Goal: Information Seeking & Learning: Learn about a topic

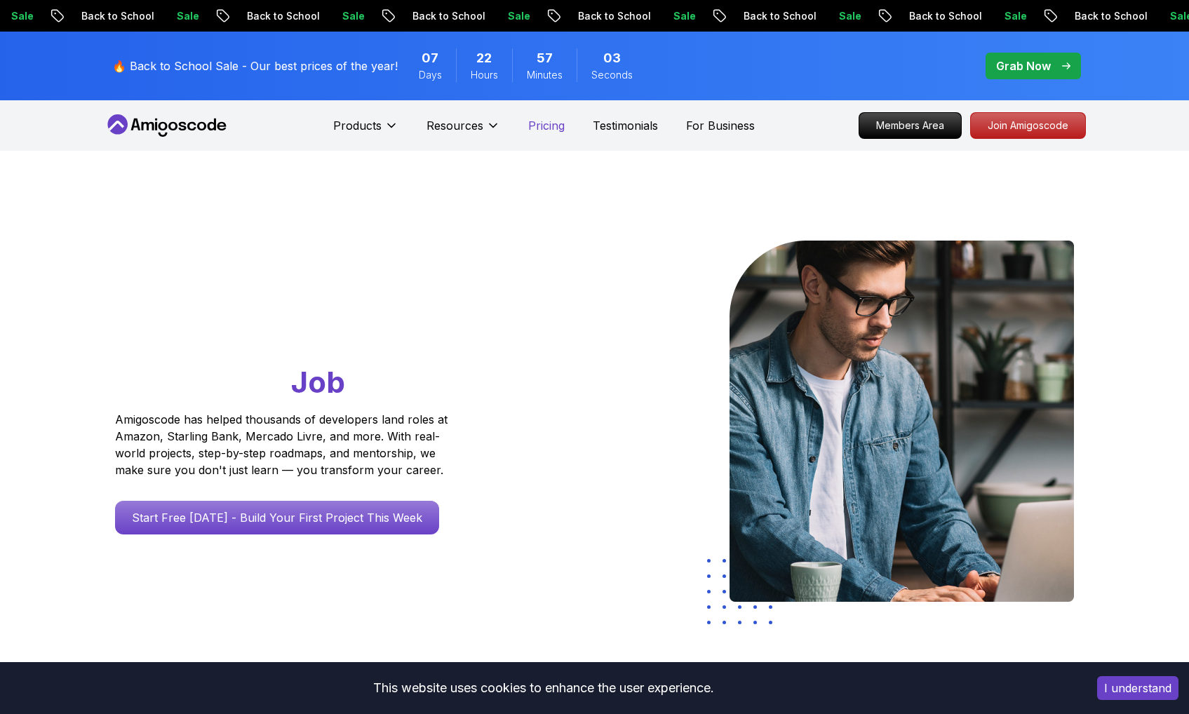
click at [556, 131] on p "Pricing" at bounding box center [546, 125] width 36 height 17
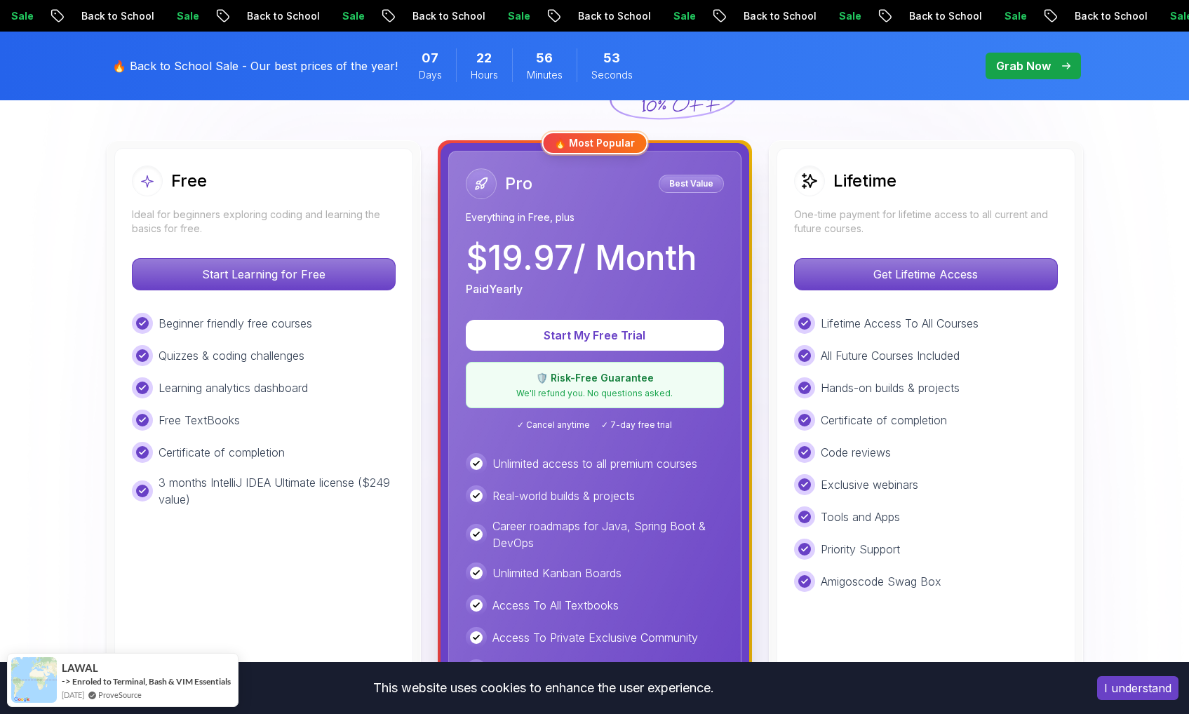
scroll to position [349, 0]
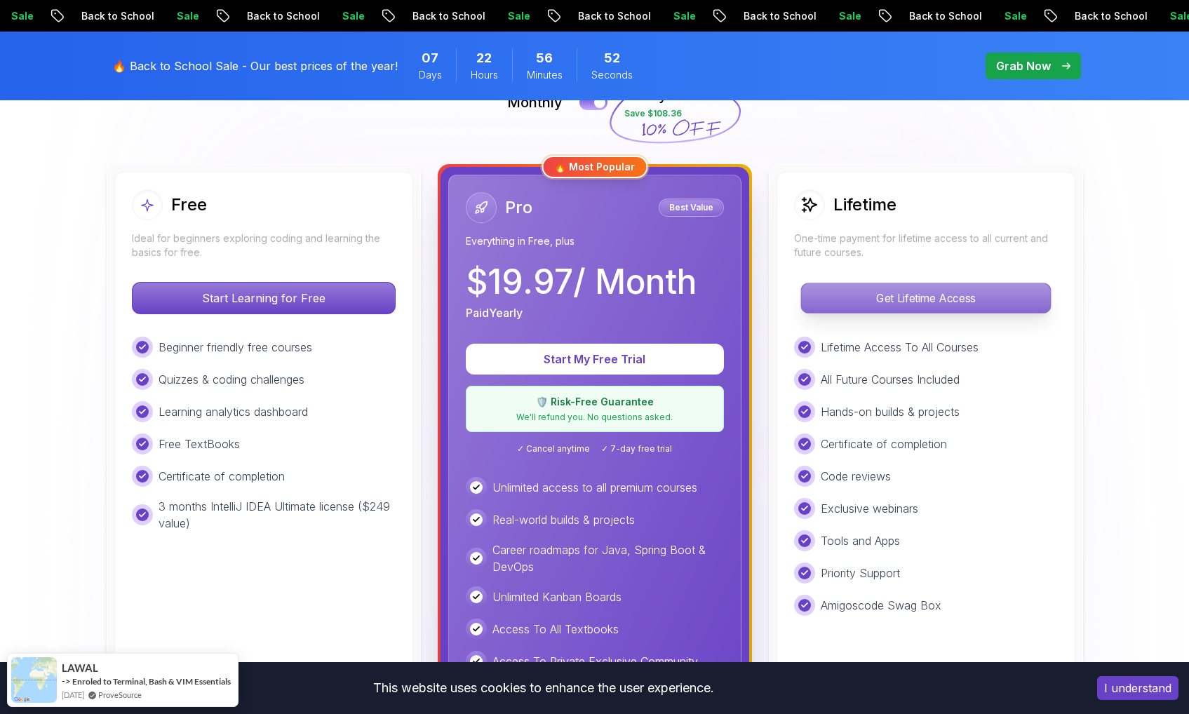
click at [859, 305] on p "Get Lifetime Access" at bounding box center [925, 297] width 249 height 29
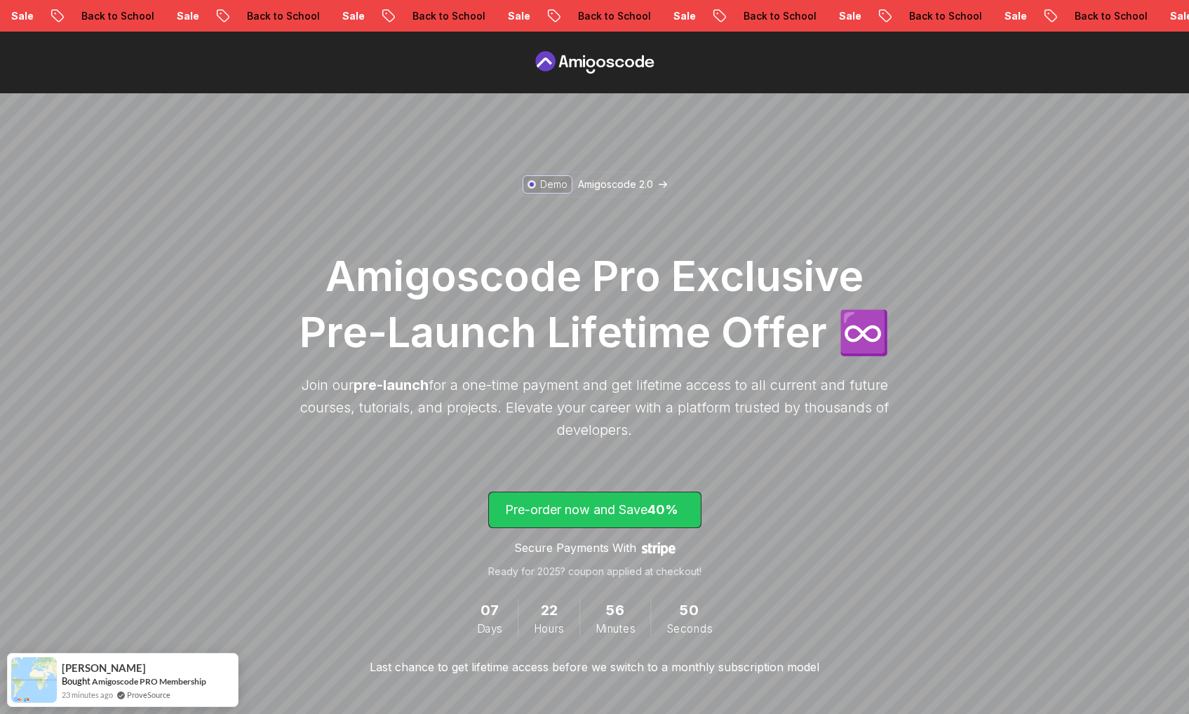
click at [671, 513] on span "40%" at bounding box center [662, 509] width 31 height 15
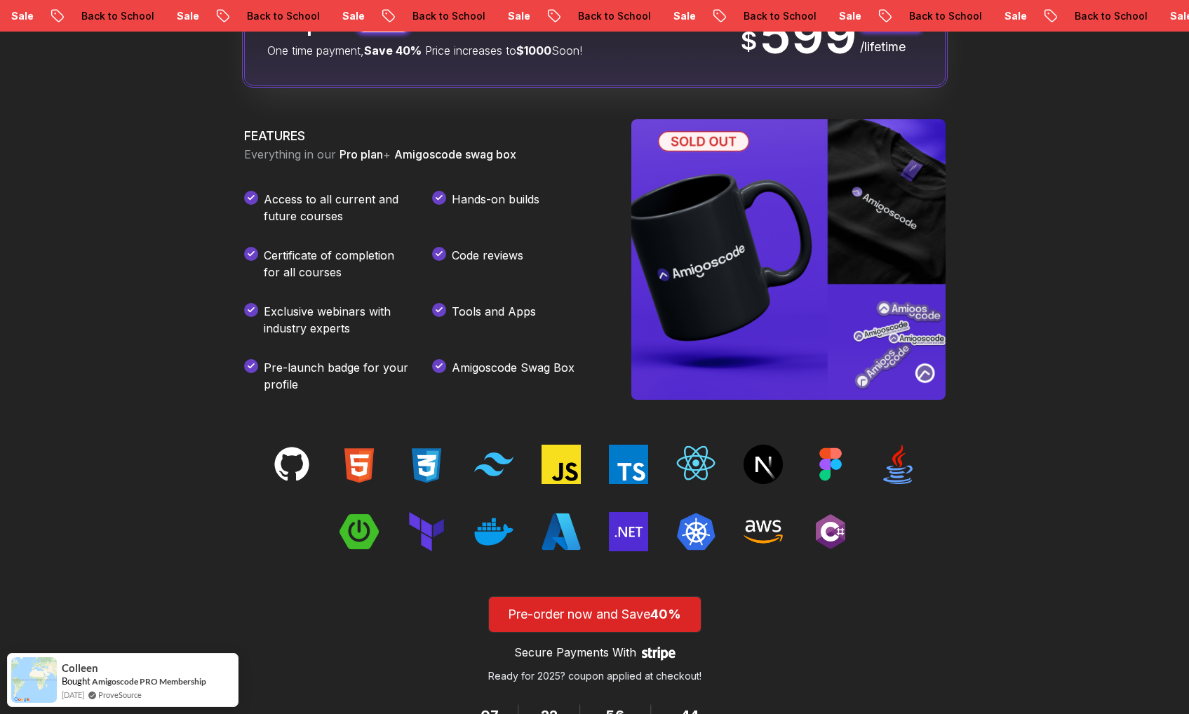
scroll to position [1885, 0]
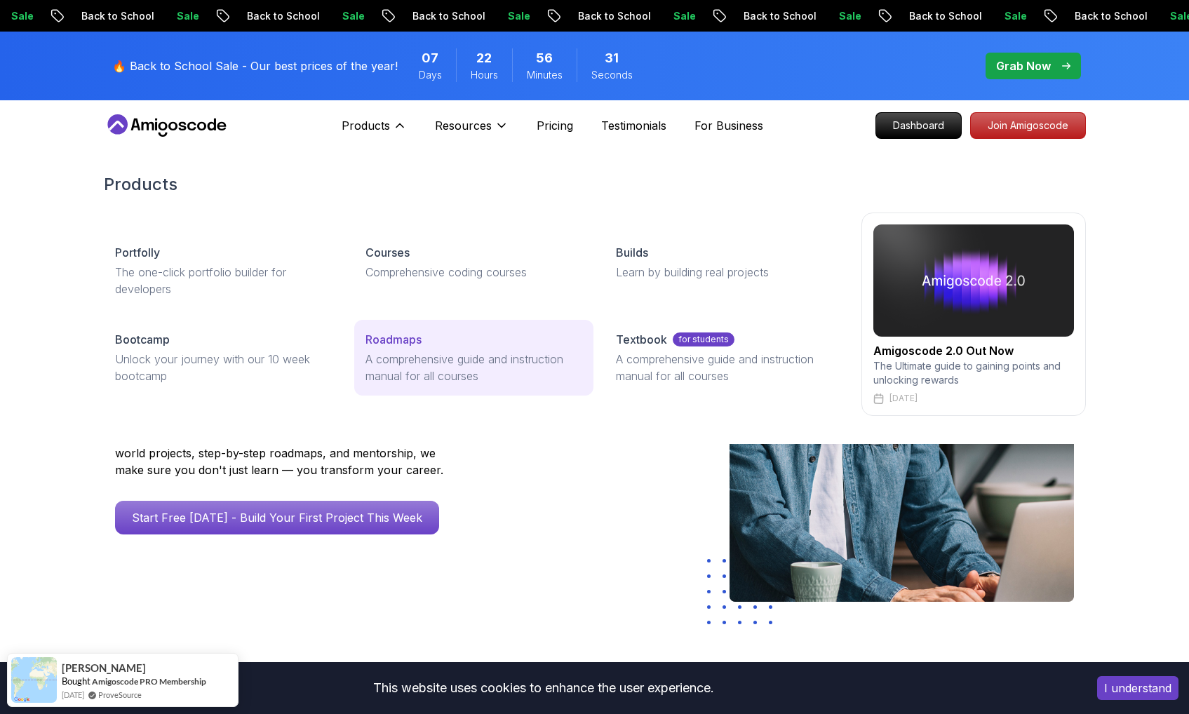
click at [417, 337] on p "Roadmaps" at bounding box center [393, 339] width 56 height 17
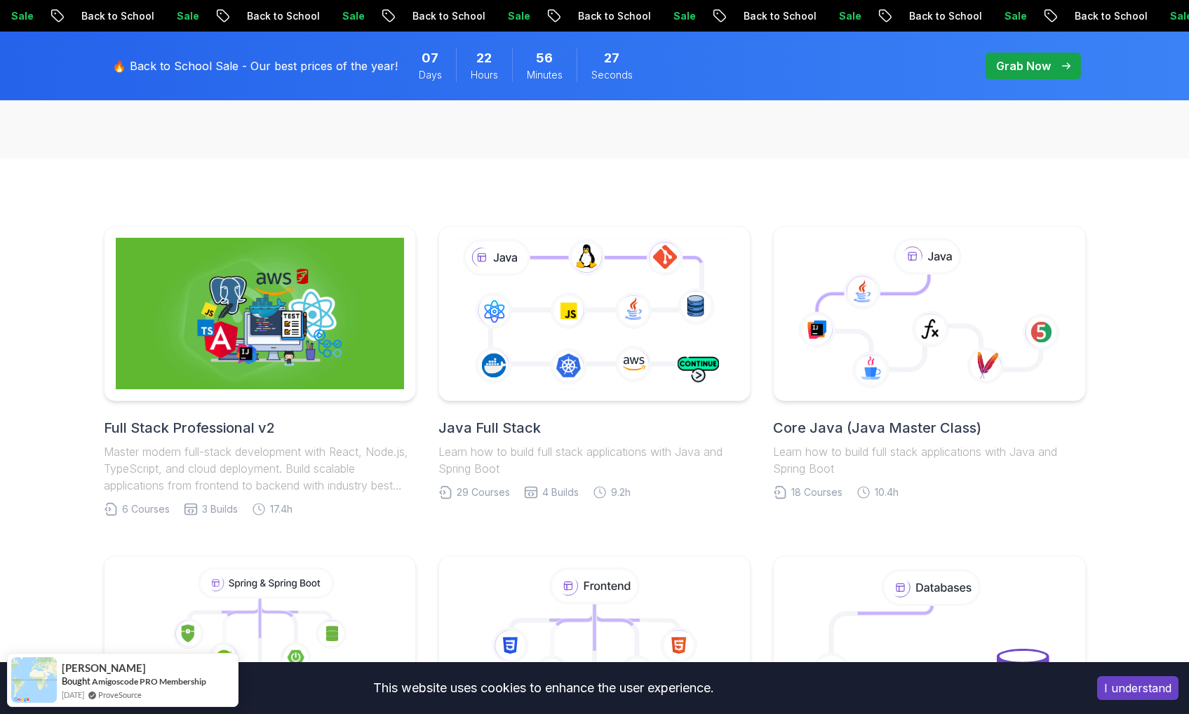
scroll to position [349, 0]
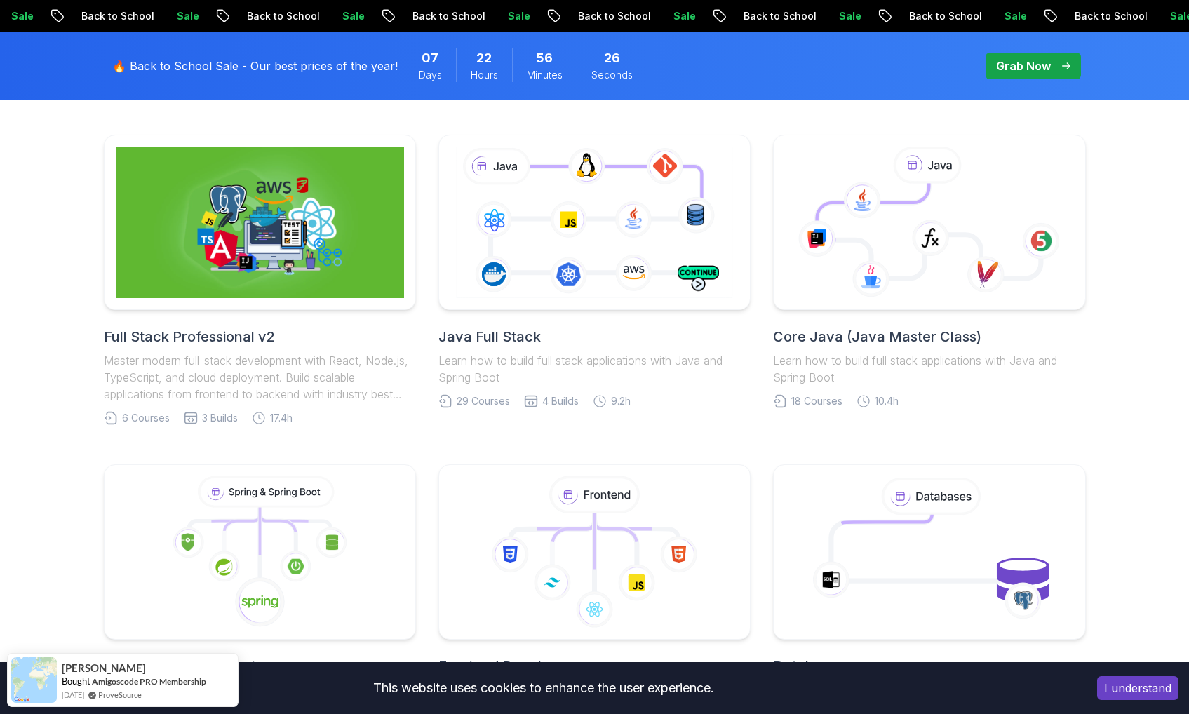
click at [227, 332] on h2 "Full Stack Professional v2" at bounding box center [260, 337] width 312 height 20
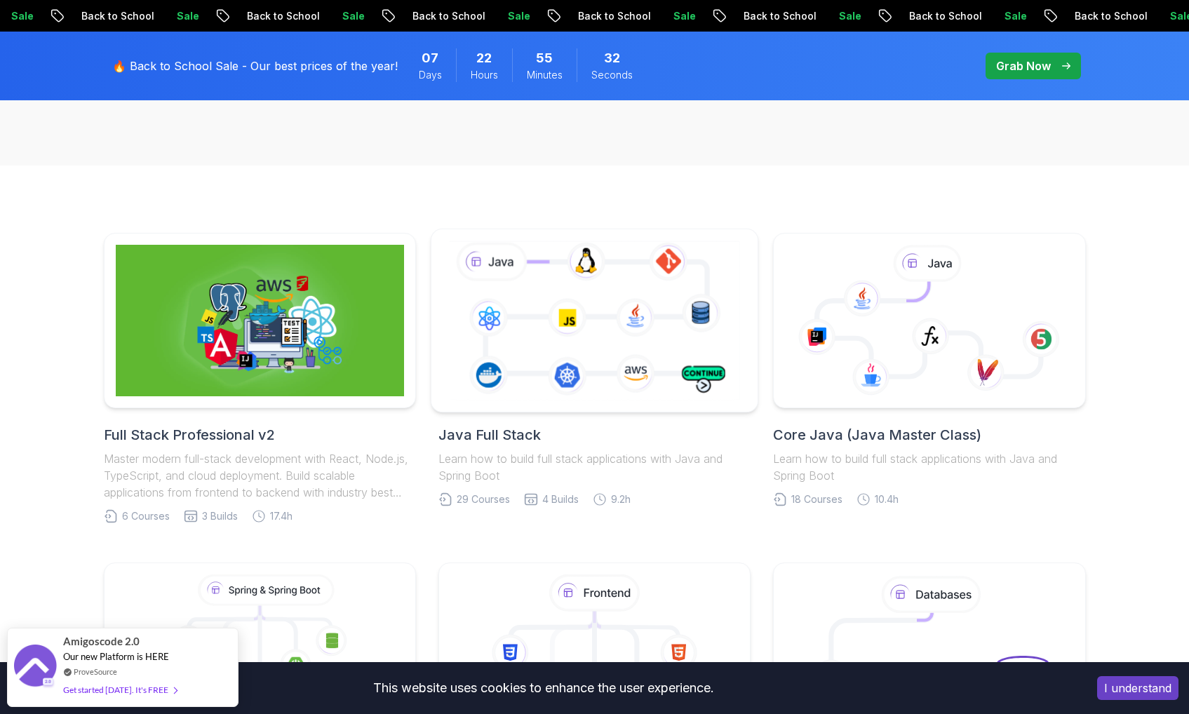
click at [570, 375] on icon at bounding box center [594, 320] width 297 height 165
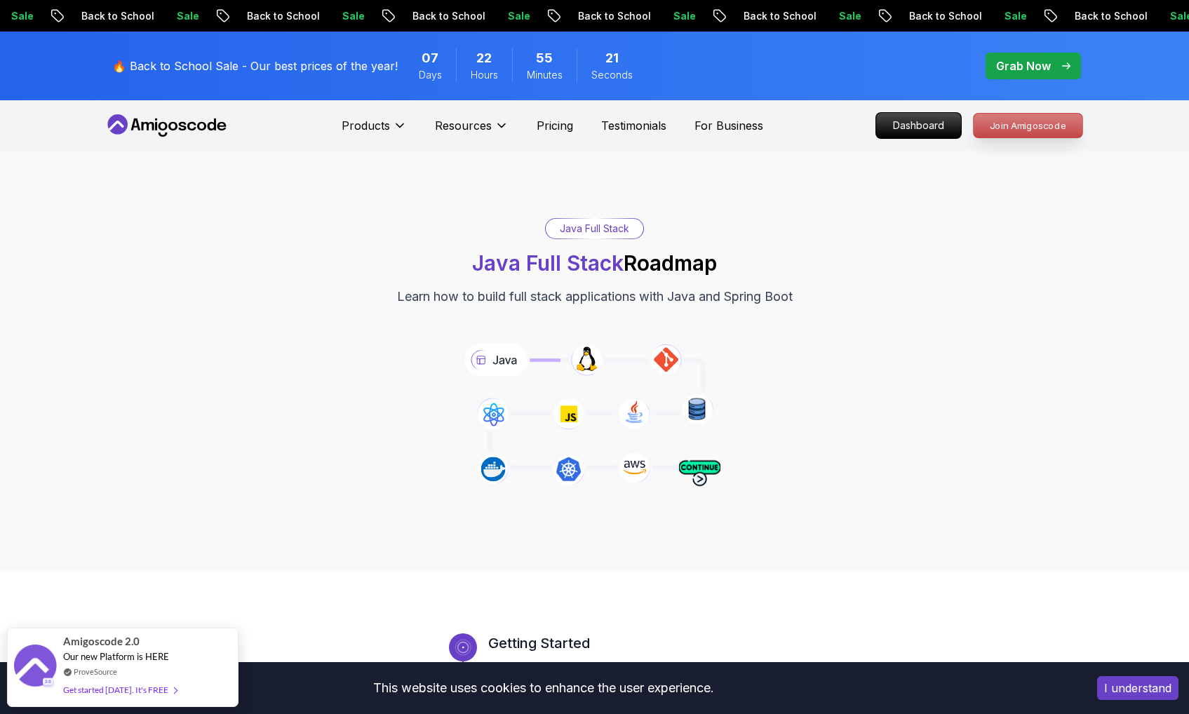
click at [1016, 130] on p "Join Amigoscode" at bounding box center [1028, 126] width 109 height 24
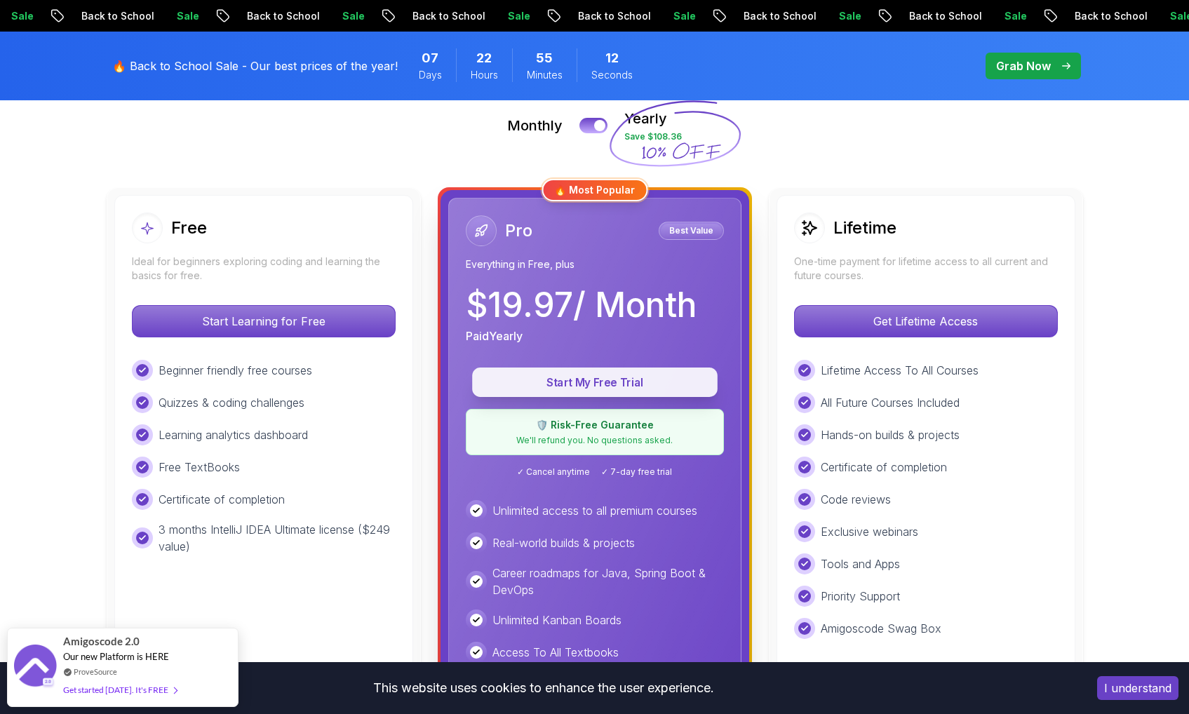
scroll to position [302, 0]
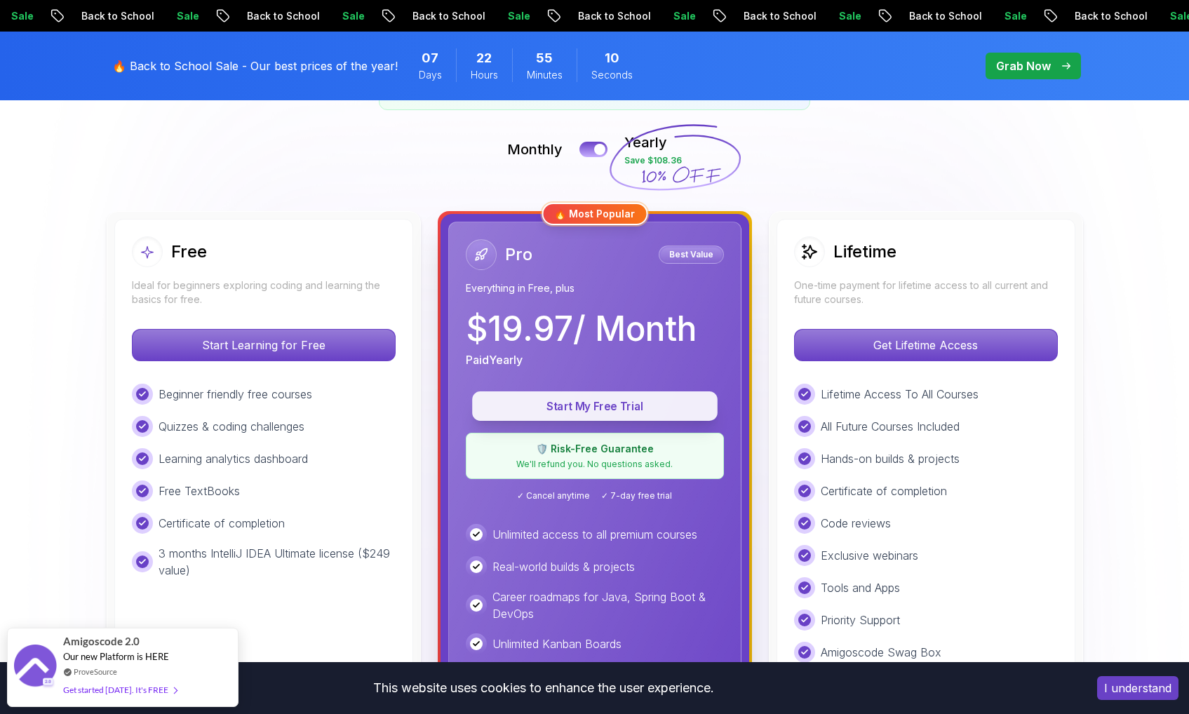
click at [669, 409] on p "Start My Free Trial" at bounding box center [594, 406] width 213 height 16
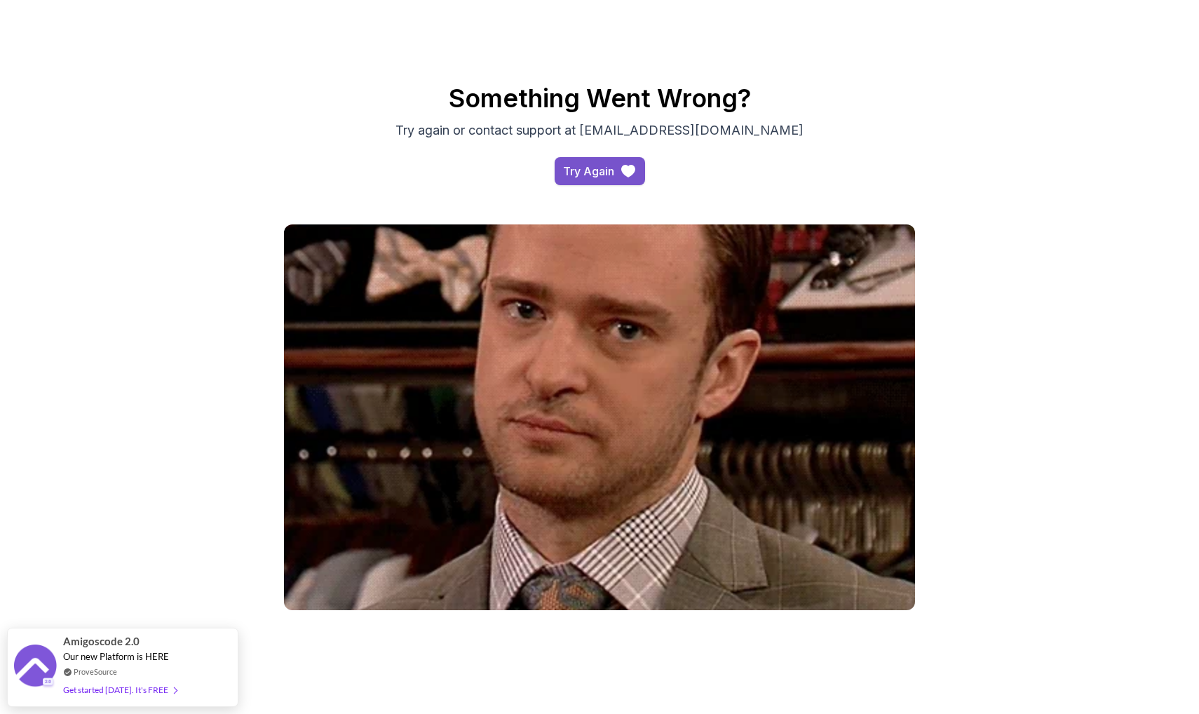
click at [581, 170] on div "Try Again" at bounding box center [588, 171] width 51 height 17
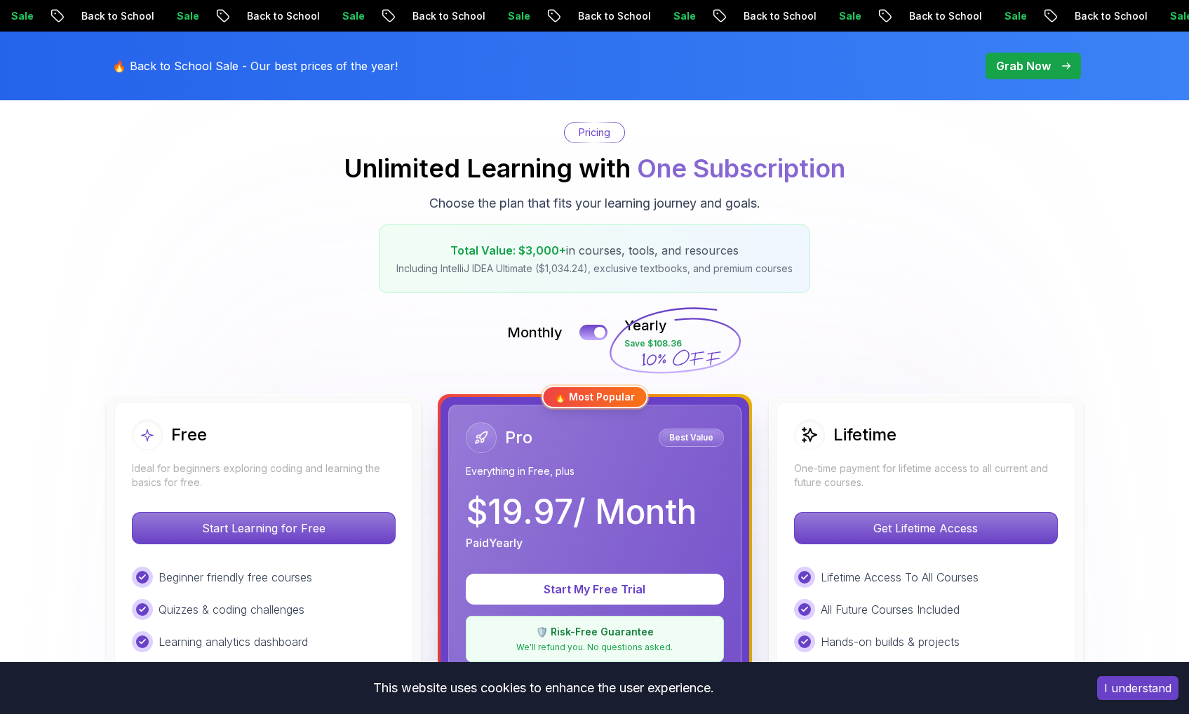
scroll to position [236, 0]
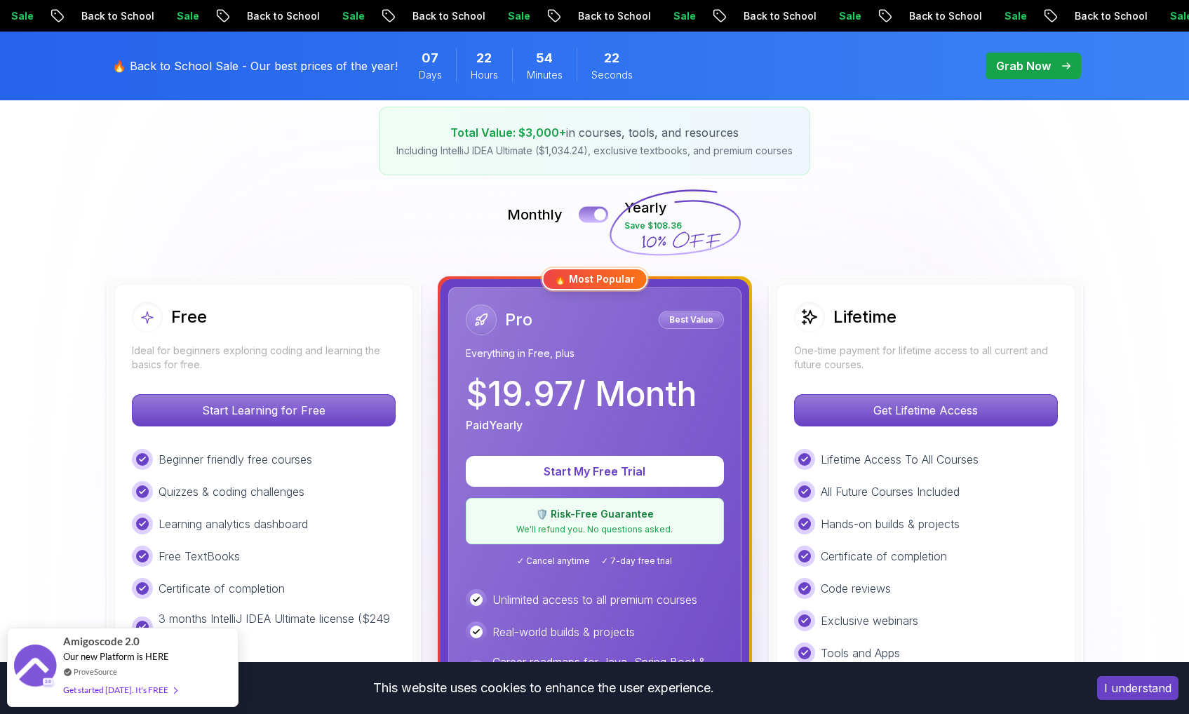
click at [600, 218] on div at bounding box center [600, 215] width 12 height 12
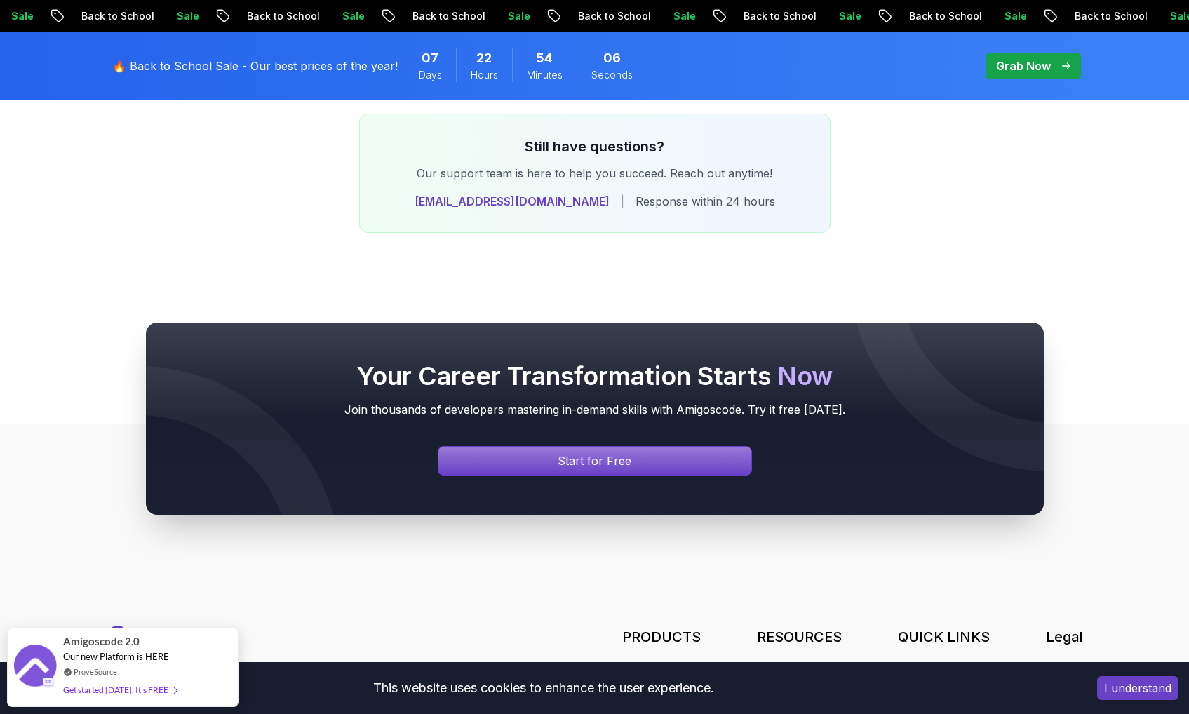
scroll to position [5956, 0]
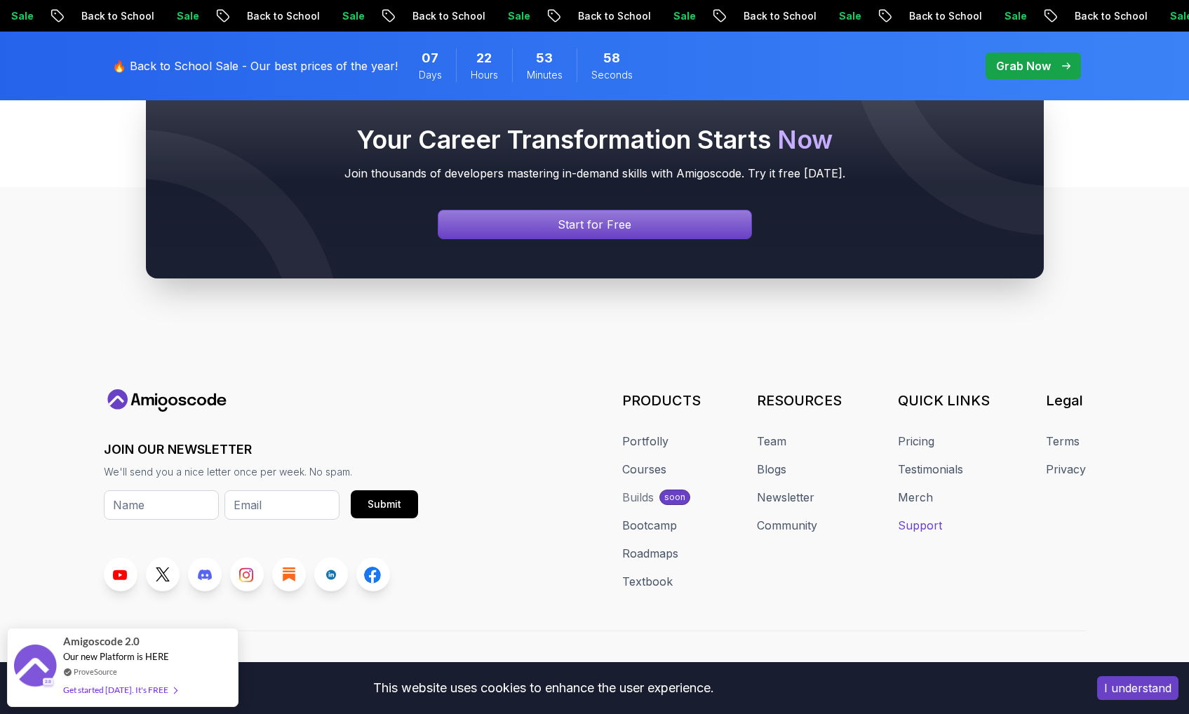
click at [937, 517] on link "Support" at bounding box center [920, 525] width 44 height 17
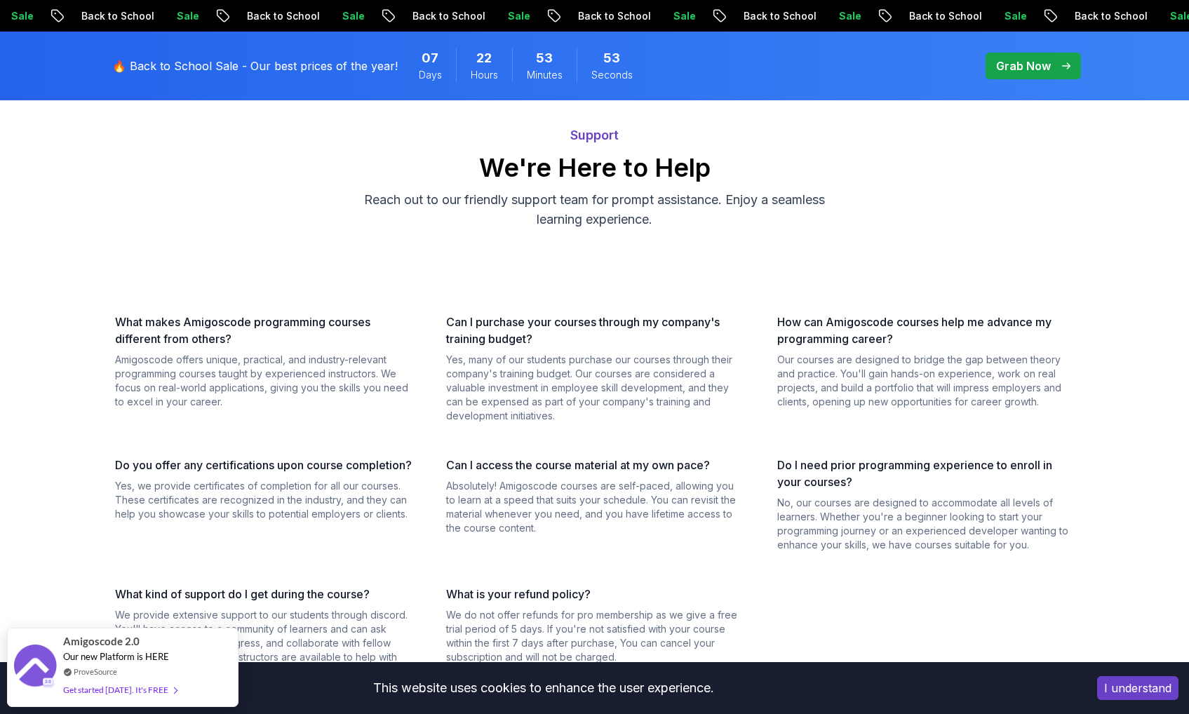
scroll to position [67, 0]
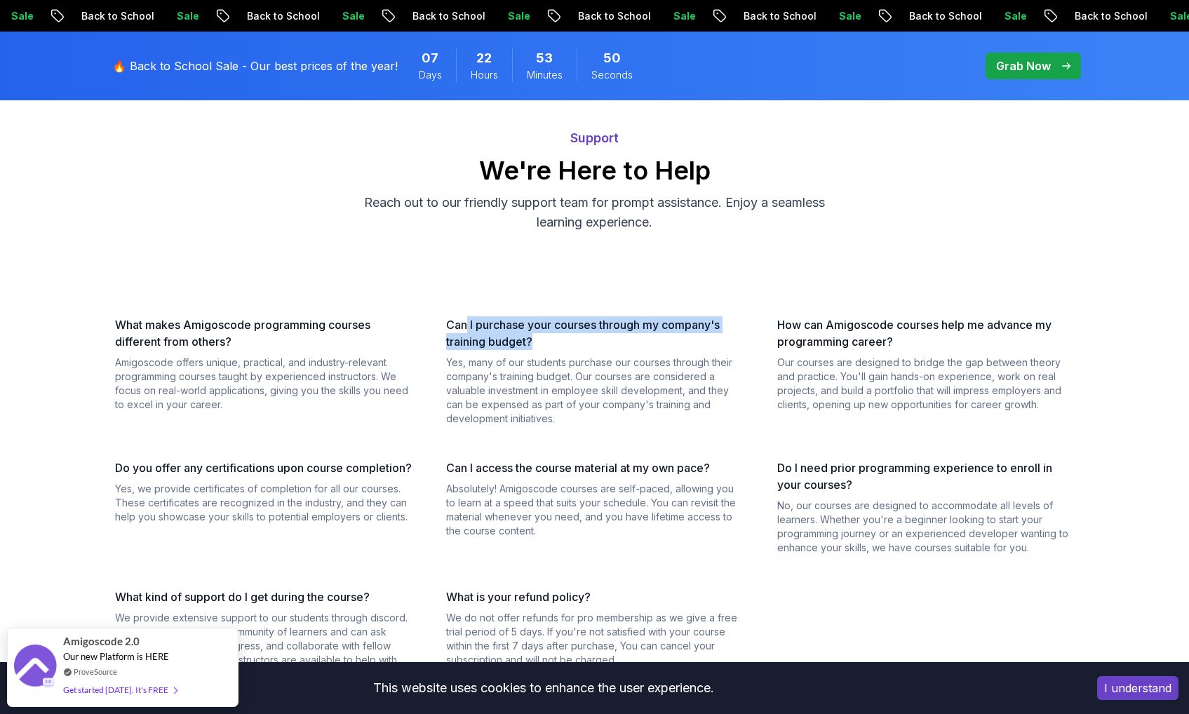
drag, startPoint x: 464, startPoint y: 321, endPoint x: 712, endPoint y: 335, distance: 248.0
click at [712, 335] on h3 "Can I purchase your courses through my company's training budget?" at bounding box center [594, 333] width 297 height 34
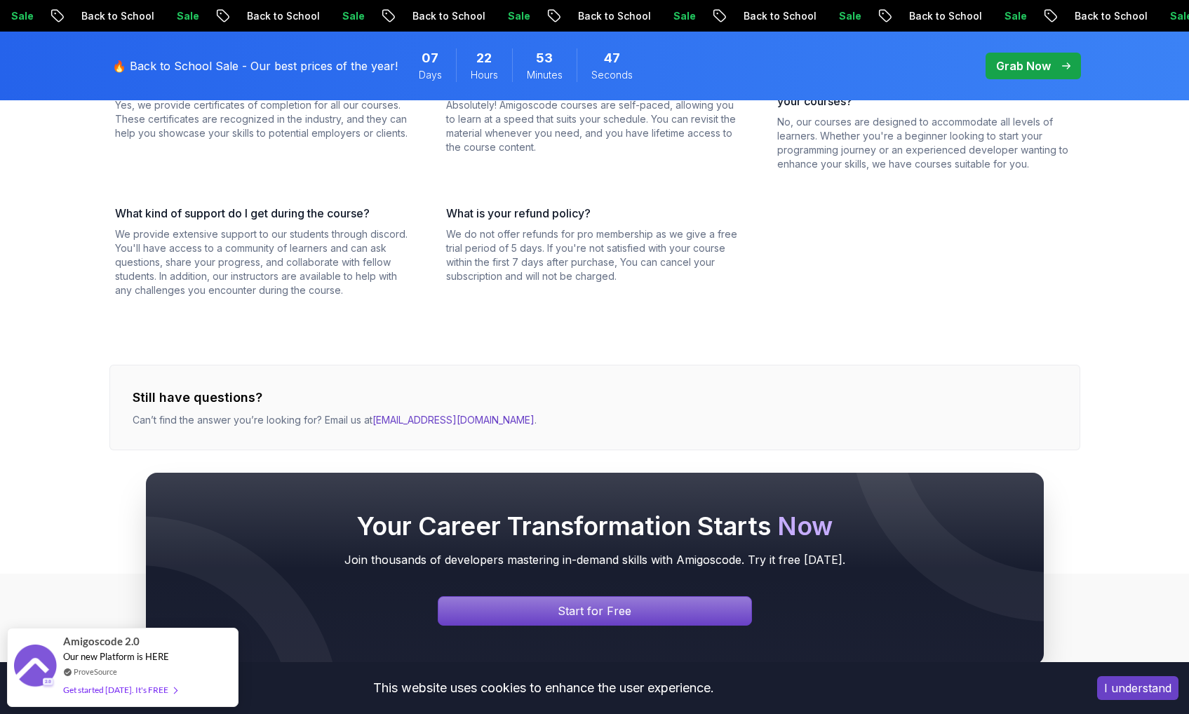
scroll to position [539, 0]
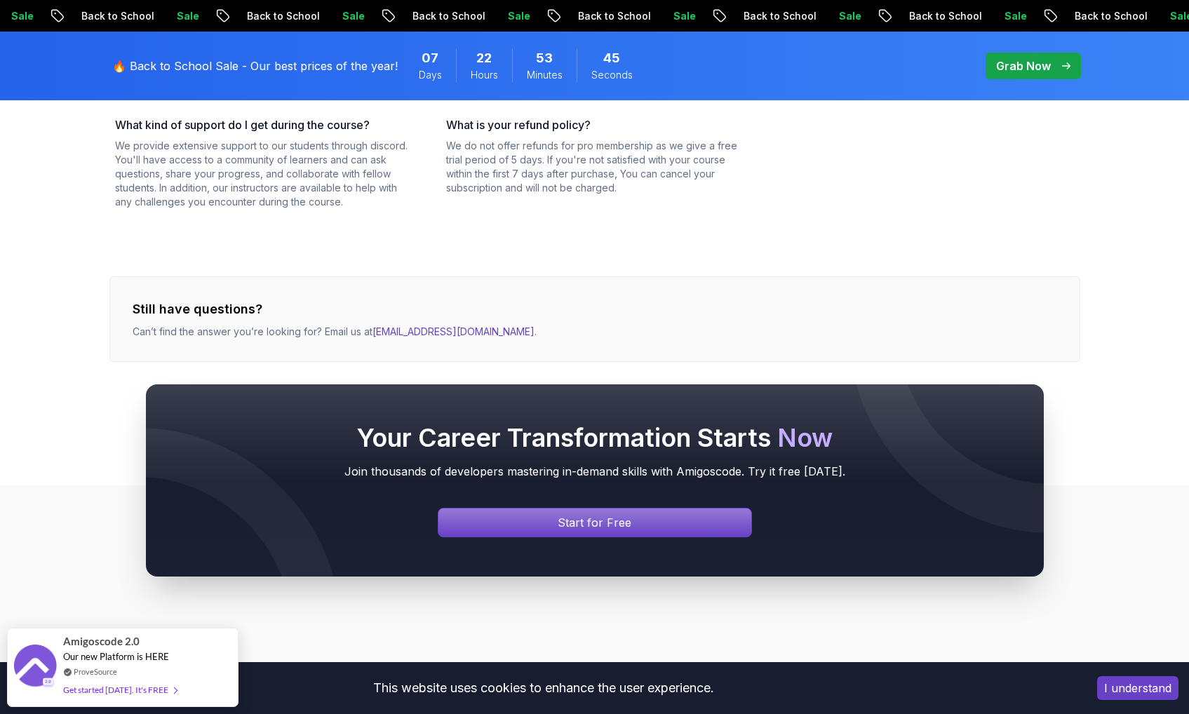
click at [412, 332] on div "Your Career Transformation Starts Now Join thousands of developers mastering in…" at bounding box center [594, 480] width 1189 height 327
click at [434, 334] on div "Your Career Transformation Starts Now Join thousands of developers mastering in…" at bounding box center [594, 480] width 1189 height 327
click at [433, 334] on div "Your Career Transformation Starts Now Join thousands of developers mastering in…" at bounding box center [594, 480] width 1189 height 327
click at [438, 329] on div "Your Career Transformation Starts Now Join thousands of developers mastering in…" at bounding box center [594, 480] width 1189 height 327
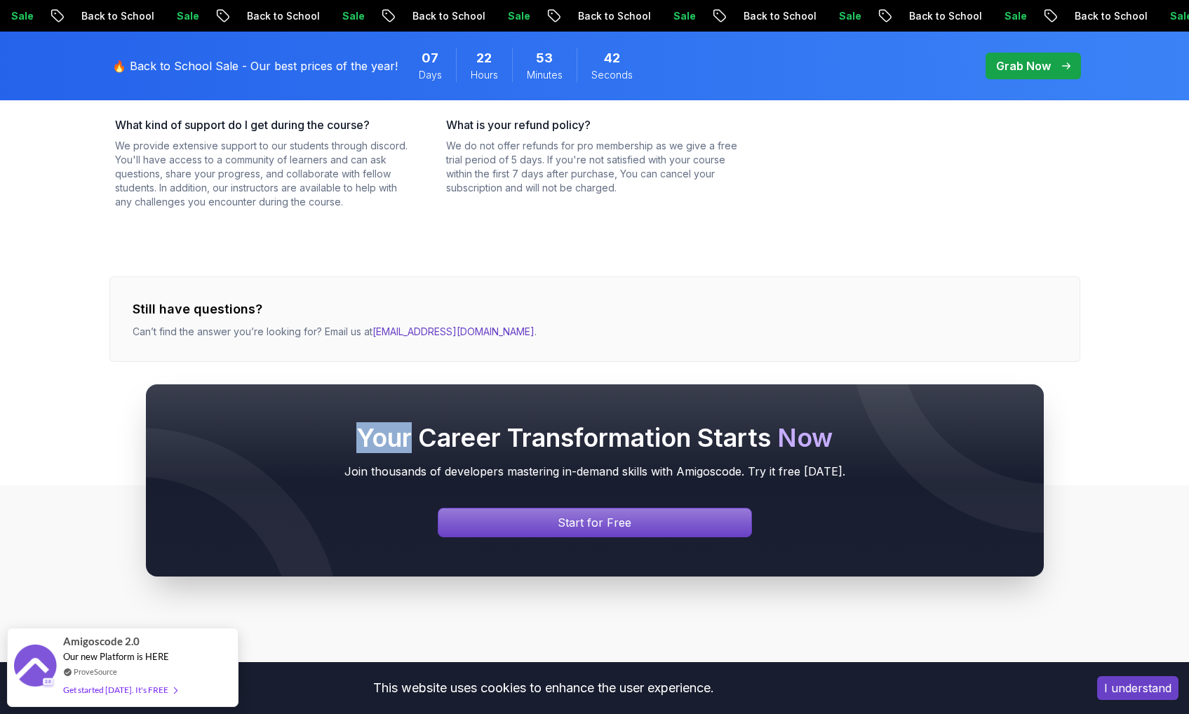
click at [438, 329] on div "Your Career Transformation Starts Now Join thousands of developers mastering in…" at bounding box center [594, 480] width 1189 height 327
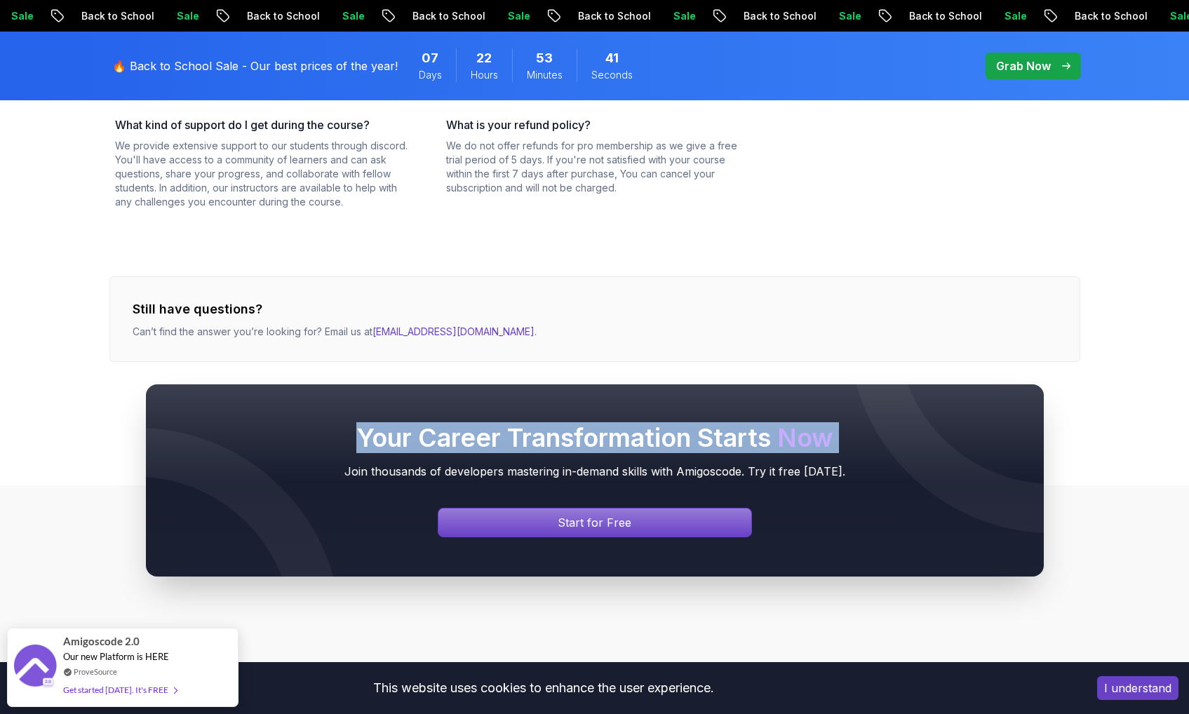
drag, startPoint x: 490, startPoint y: 329, endPoint x: 452, endPoint y: 330, distance: 37.9
click at [452, 330] on div "Your Career Transformation Starts Now Join thousands of developers mastering in…" at bounding box center [594, 480] width 1189 height 327
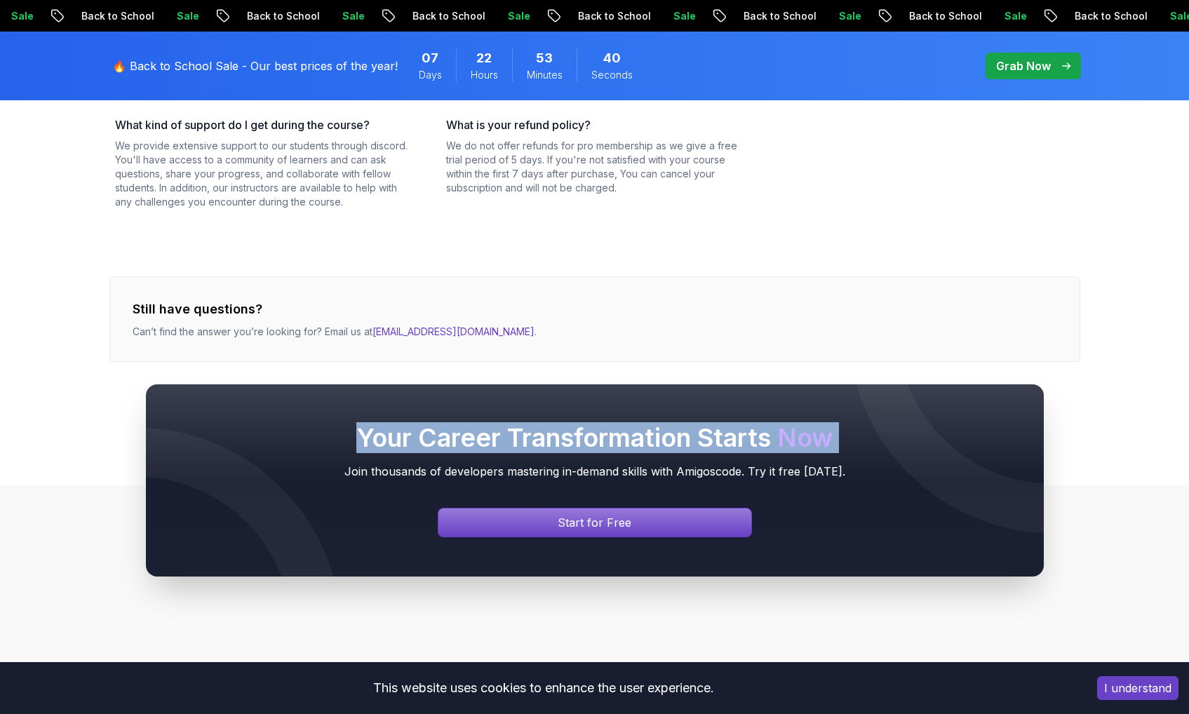
drag, startPoint x: 497, startPoint y: 331, endPoint x: 415, endPoint y: 331, distance: 82.8
click at [417, 332] on div "Your Career Transformation Starts Now Join thousands of developers mastering in…" at bounding box center [594, 480] width 1189 height 327
click at [382, 328] on div "Your Career Transformation Starts Now Join thousands of developers mastering in…" at bounding box center [594, 480] width 1189 height 327
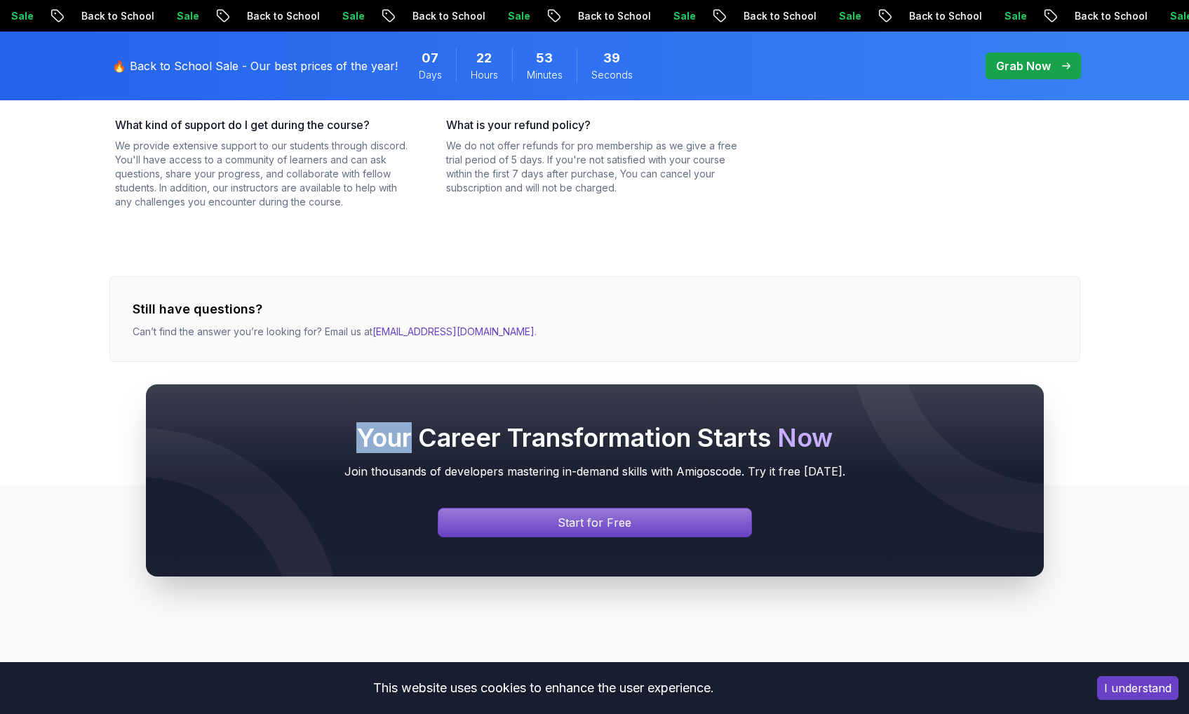
click at [382, 328] on div "Your Career Transformation Starts Now Join thousands of developers mastering in…" at bounding box center [594, 480] width 1189 height 327
drag, startPoint x: 375, startPoint y: 332, endPoint x: 456, endPoint y: 334, distance: 81.4
click at [455, 333] on div "Your Career Transformation Starts Now Join thousands of developers mastering in…" at bounding box center [594, 480] width 1189 height 327
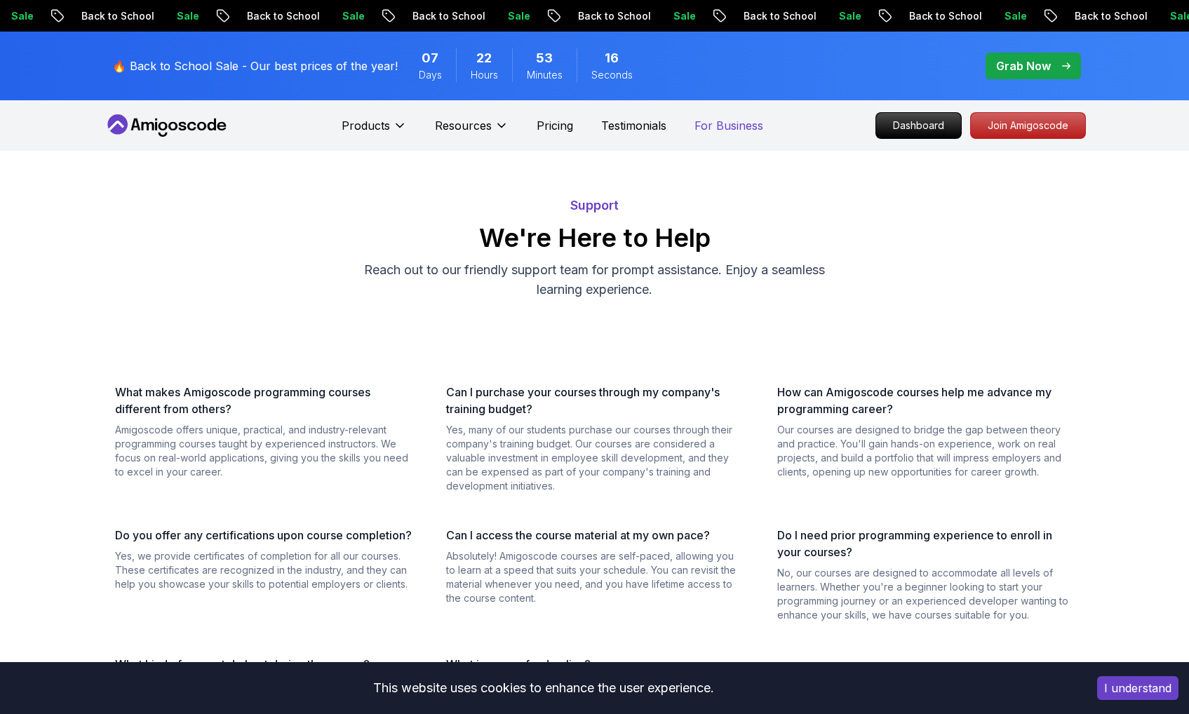
click at [715, 121] on p "For Business" at bounding box center [728, 125] width 69 height 17
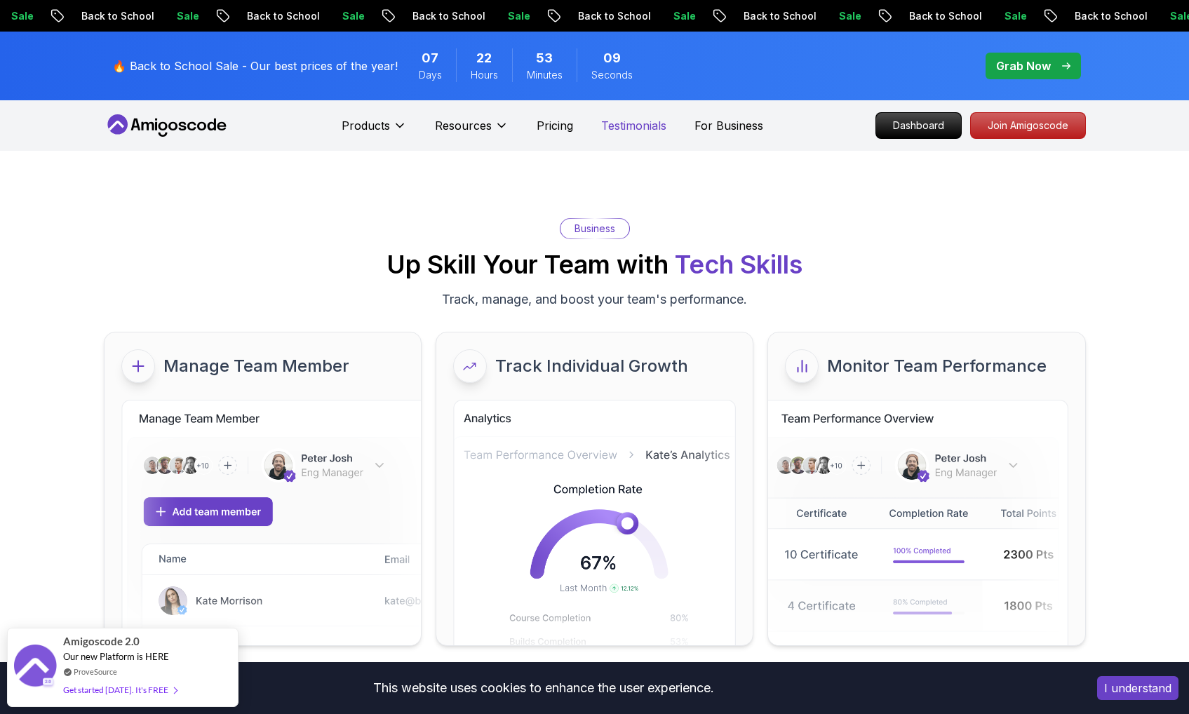
click at [618, 122] on p "Testimonials" at bounding box center [633, 125] width 65 height 17
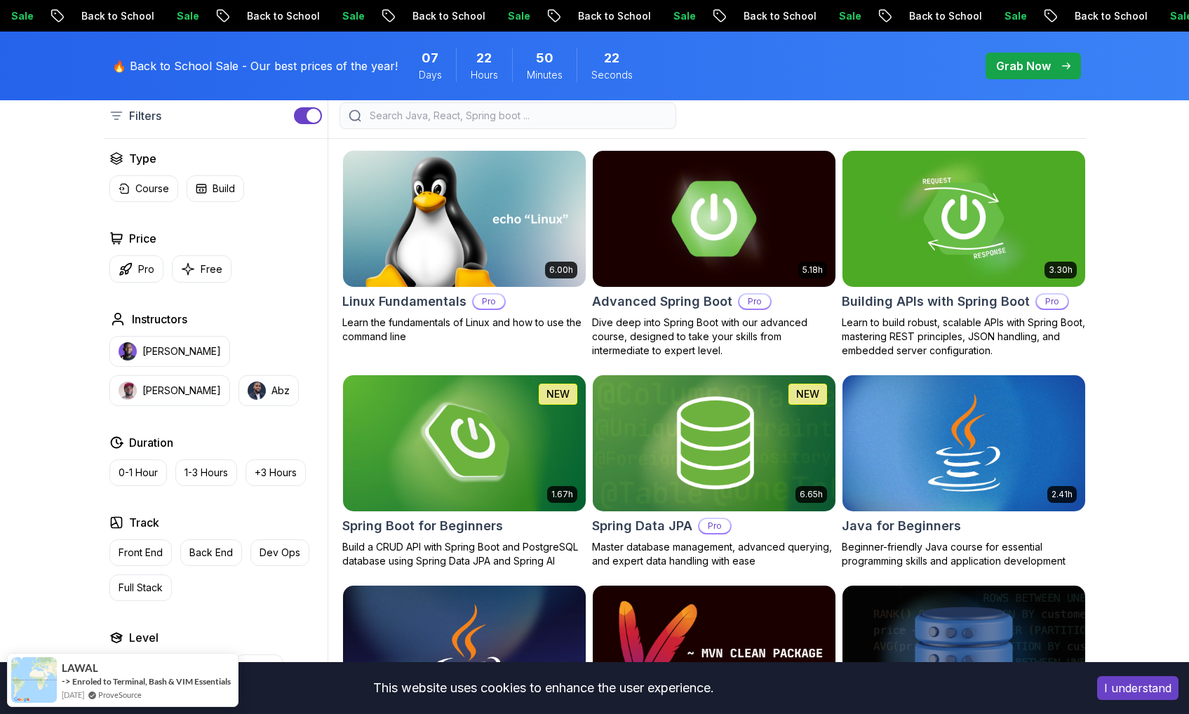
scroll to position [487, 0]
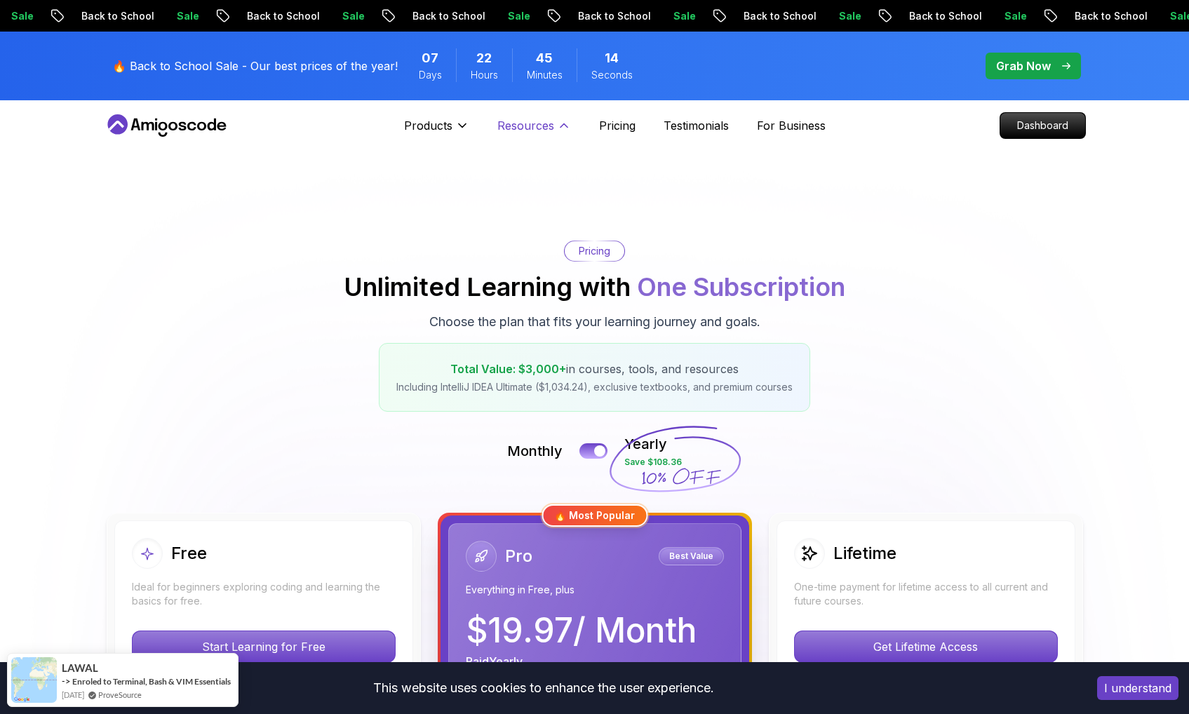
click at [566, 128] on icon at bounding box center [564, 126] width 14 height 14
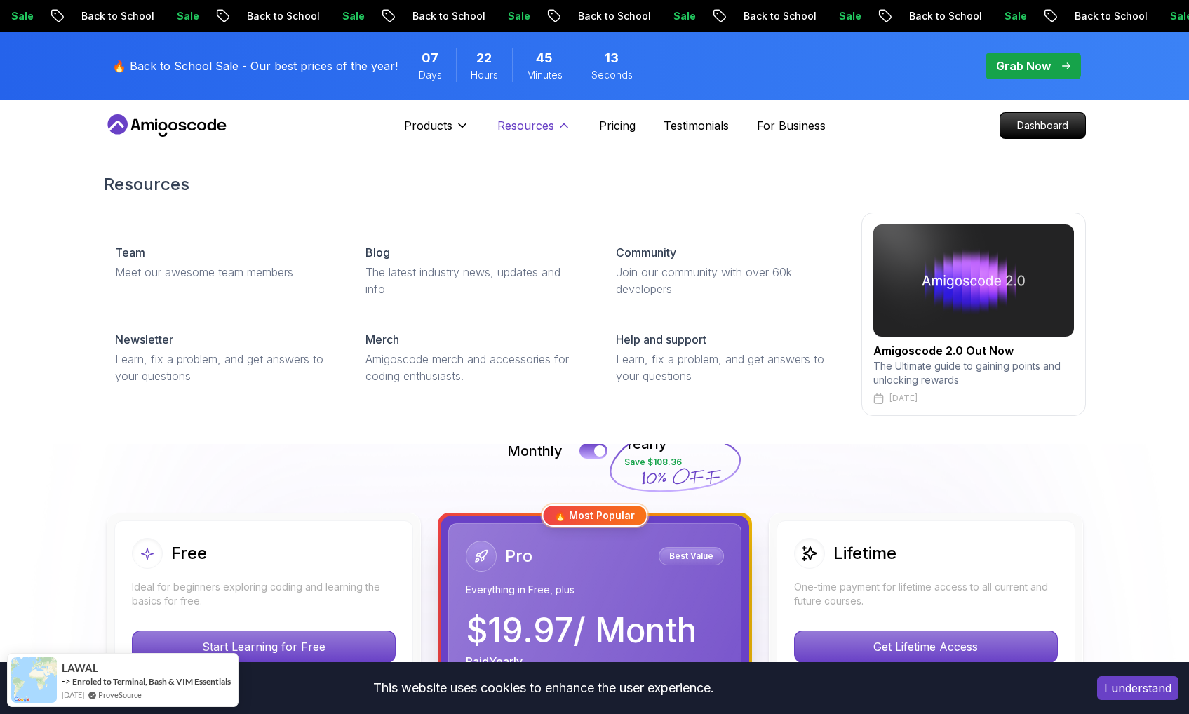
click at [525, 134] on button "Resources" at bounding box center [534, 131] width 74 height 28
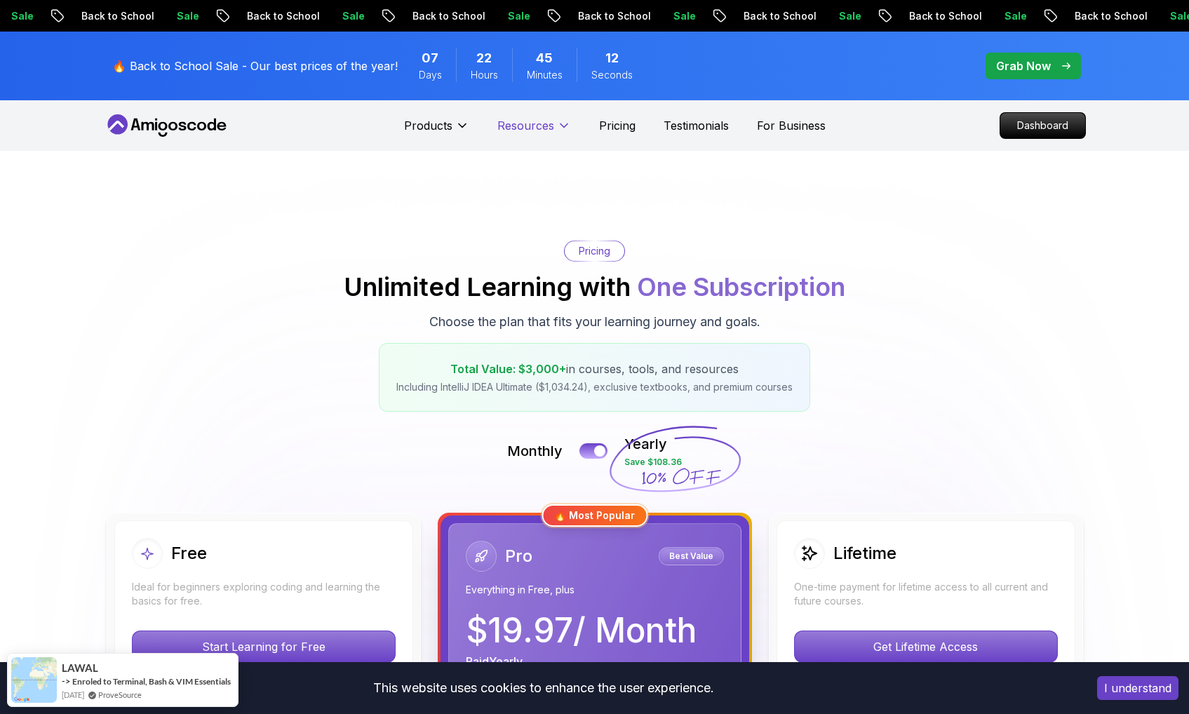
click at [525, 134] on button "Resources" at bounding box center [534, 131] width 74 height 28
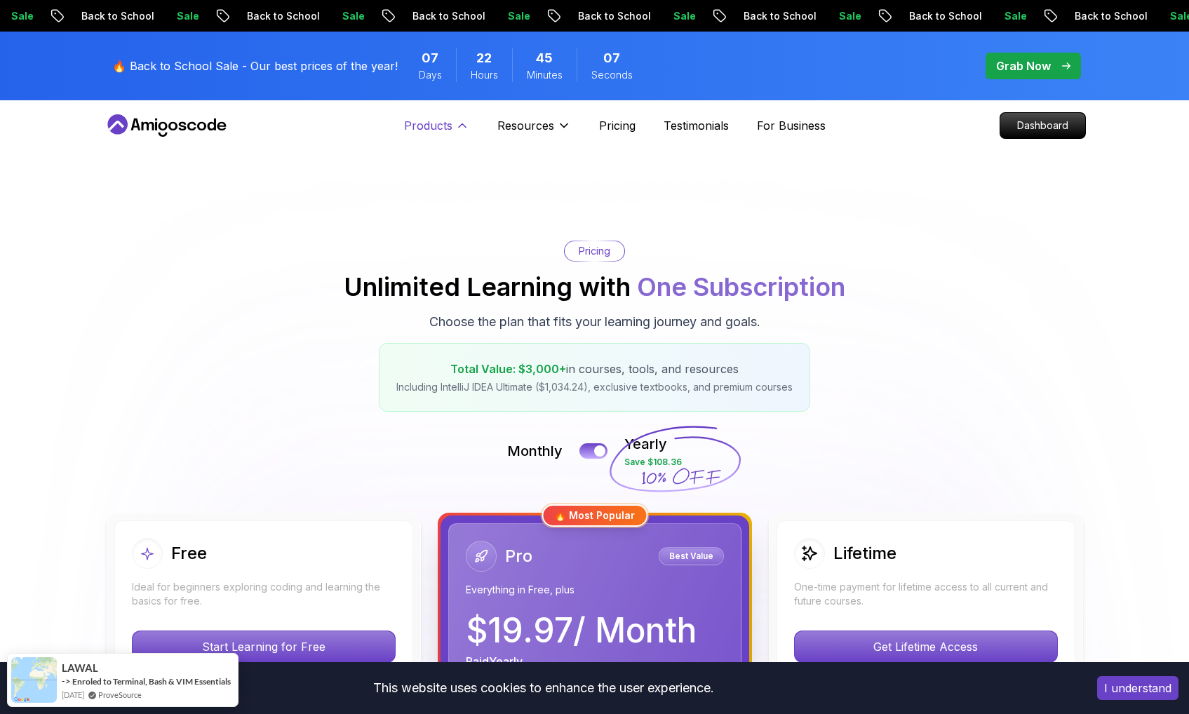
click at [433, 125] on p "Products" at bounding box center [428, 125] width 48 height 17
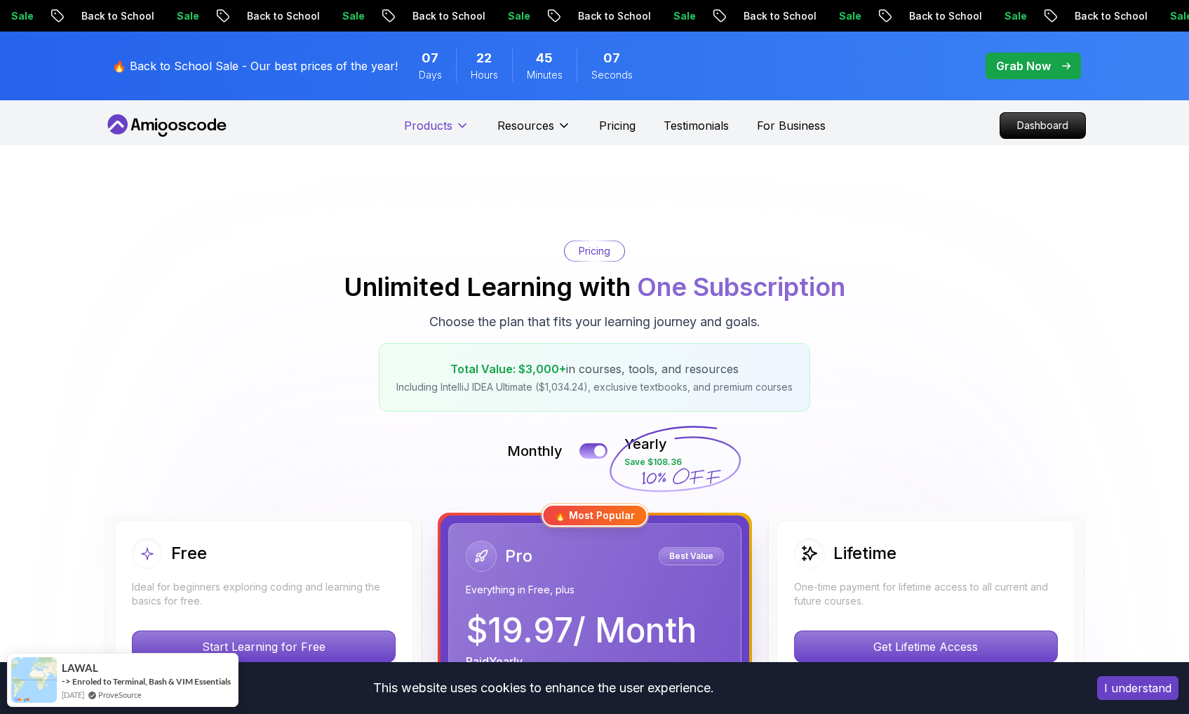
click at [433, 125] on p "Products" at bounding box center [428, 125] width 48 height 17
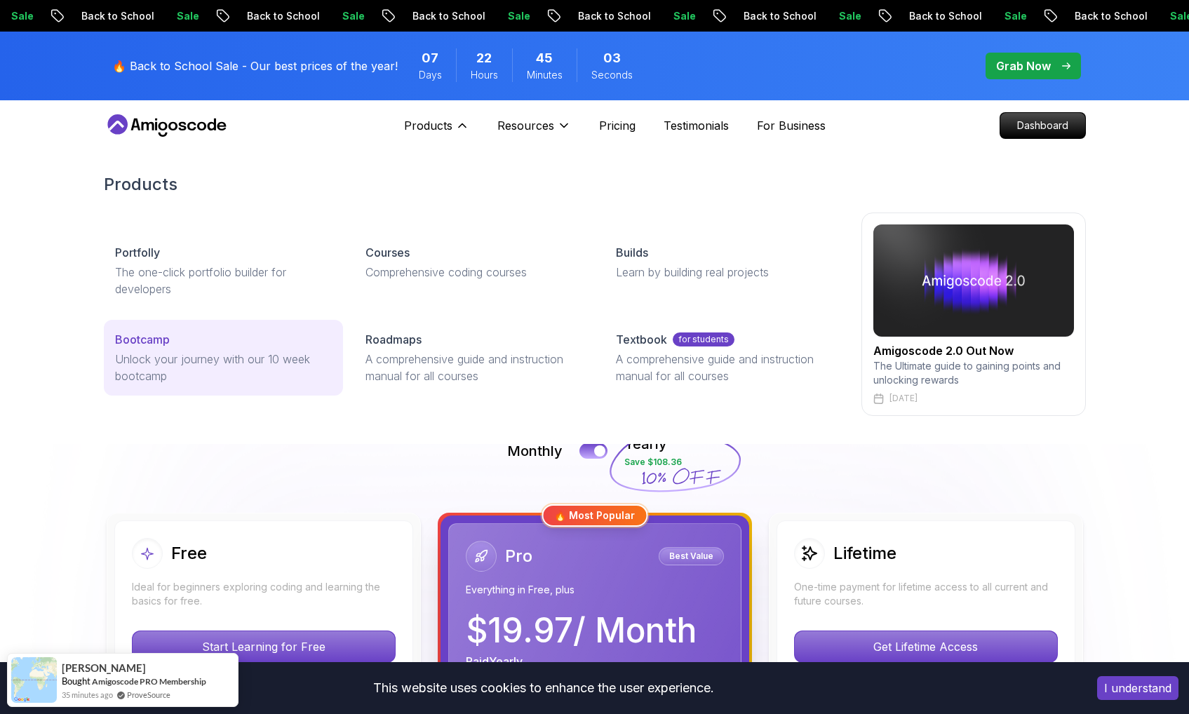
click at [204, 343] on div "Bootcamp" at bounding box center [223, 339] width 217 height 17
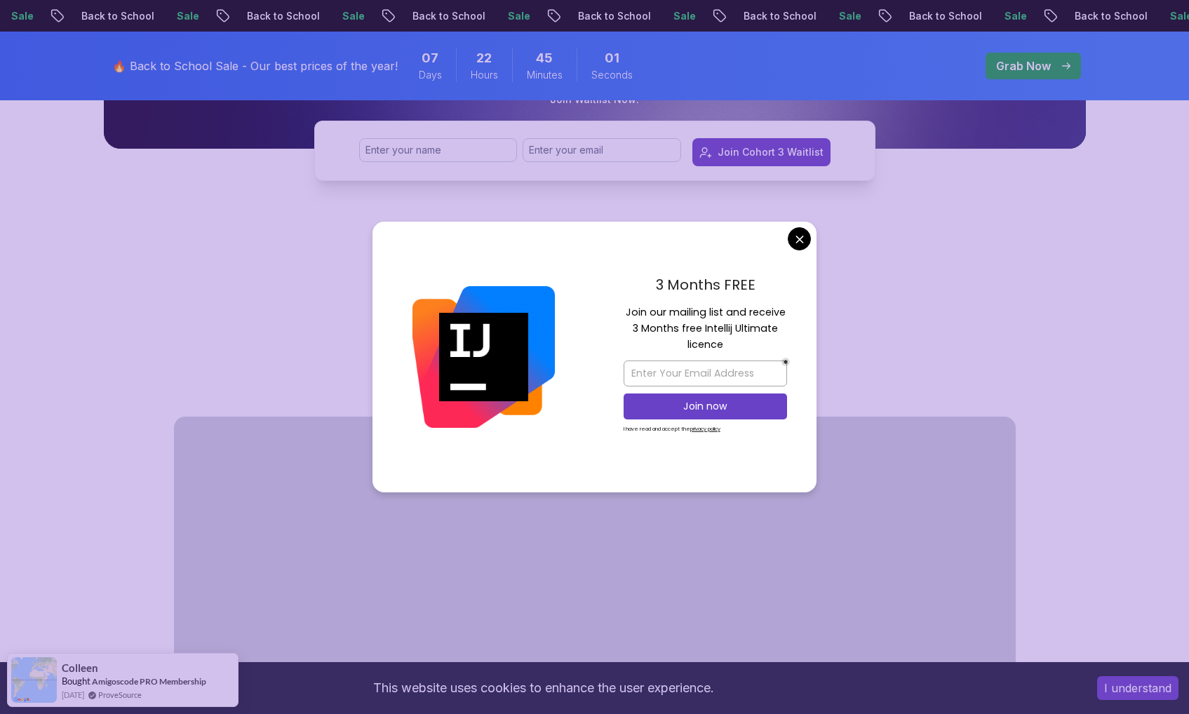
scroll to position [683, 0]
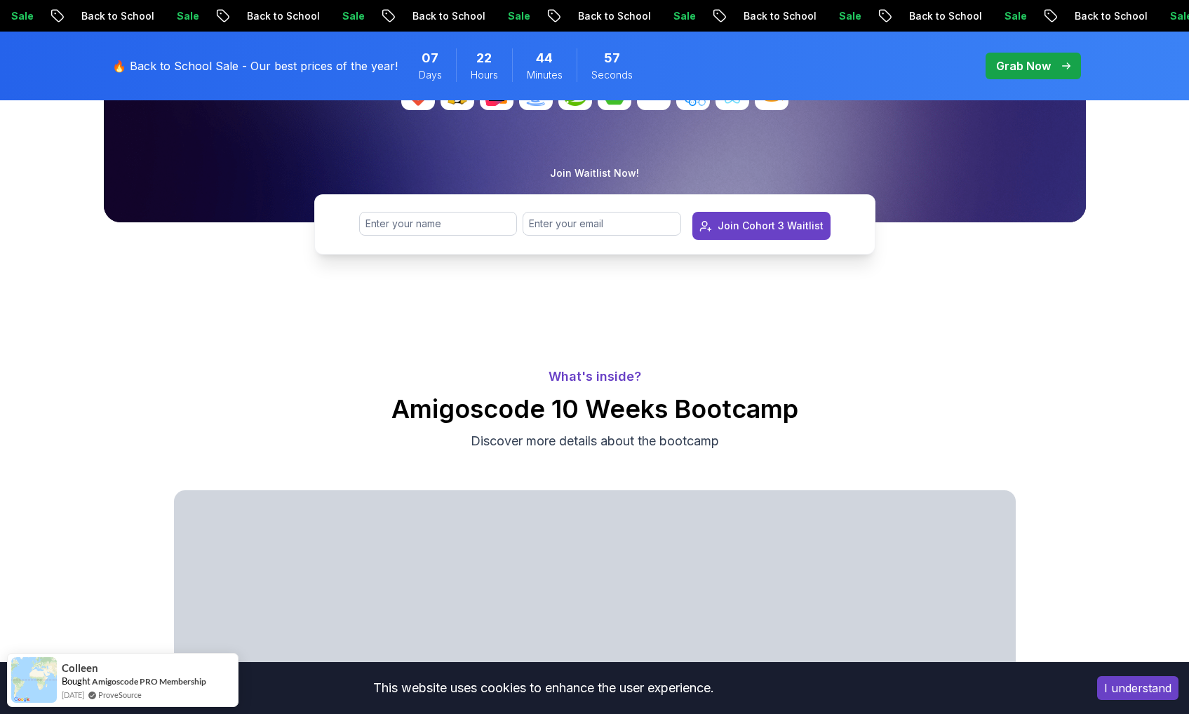
scroll to position [0, 0]
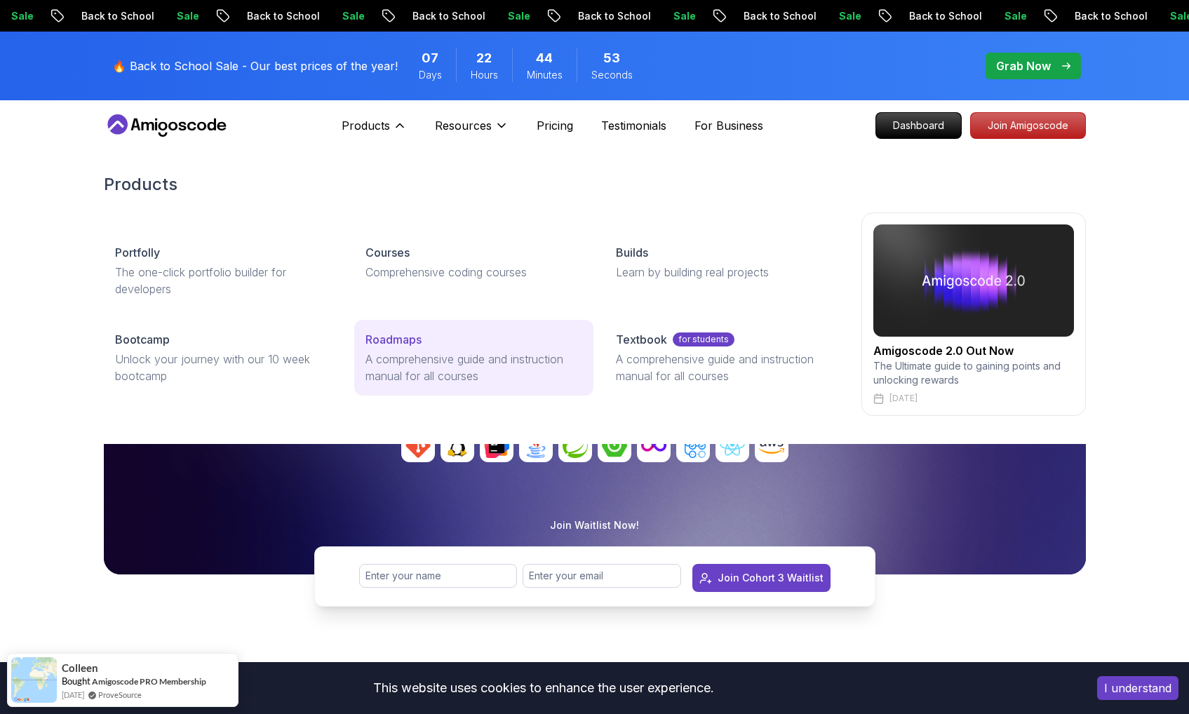
click at [473, 355] on p "A comprehensive guide and instruction manual for all courses" at bounding box center [473, 368] width 217 height 34
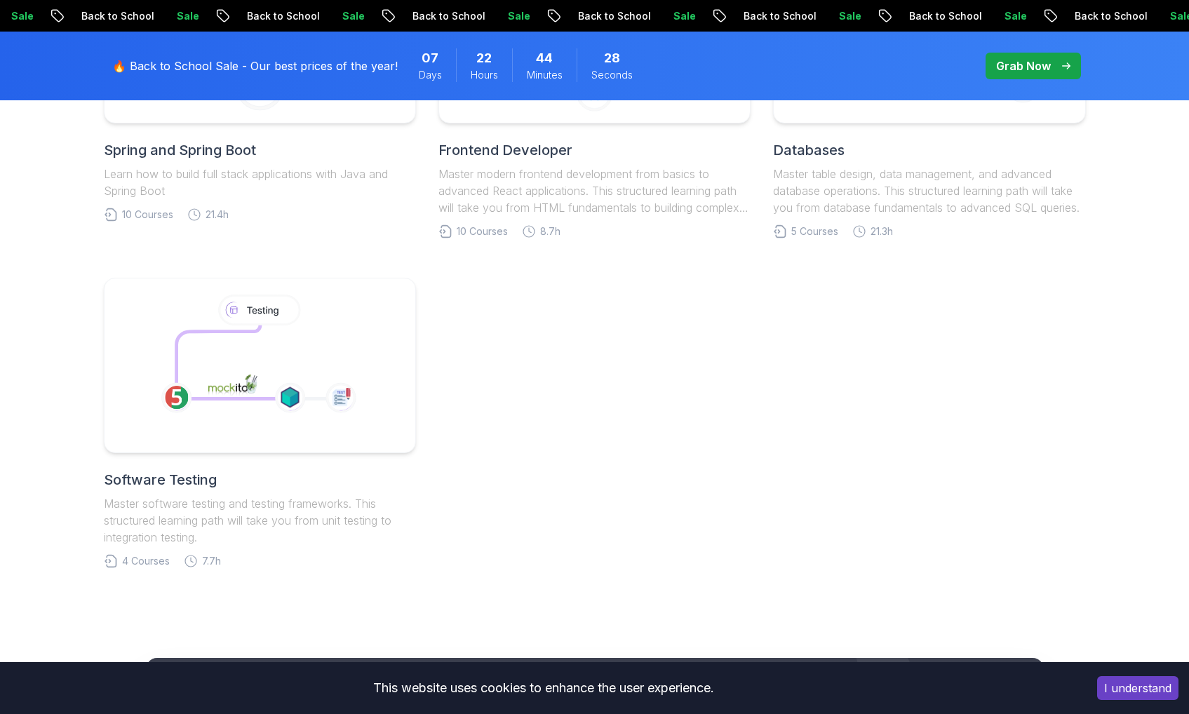
scroll to position [599, 0]
